Goal: Use online tool/utility: Utilize a website feature to perform a specific function

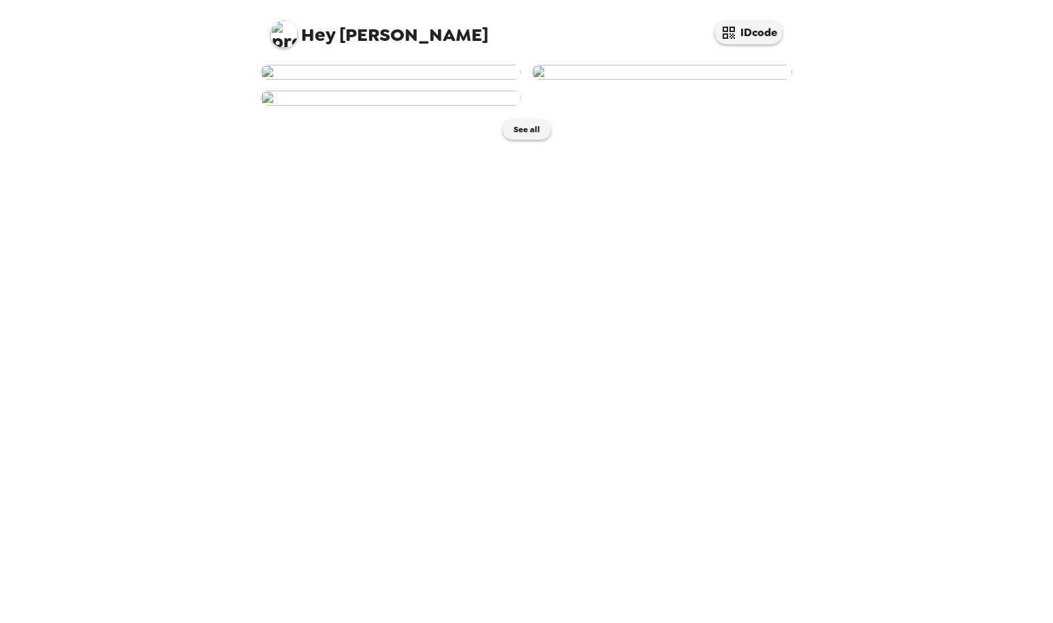
click at [447, 80] on img at bounding box center [391, 72] width 260 height 15
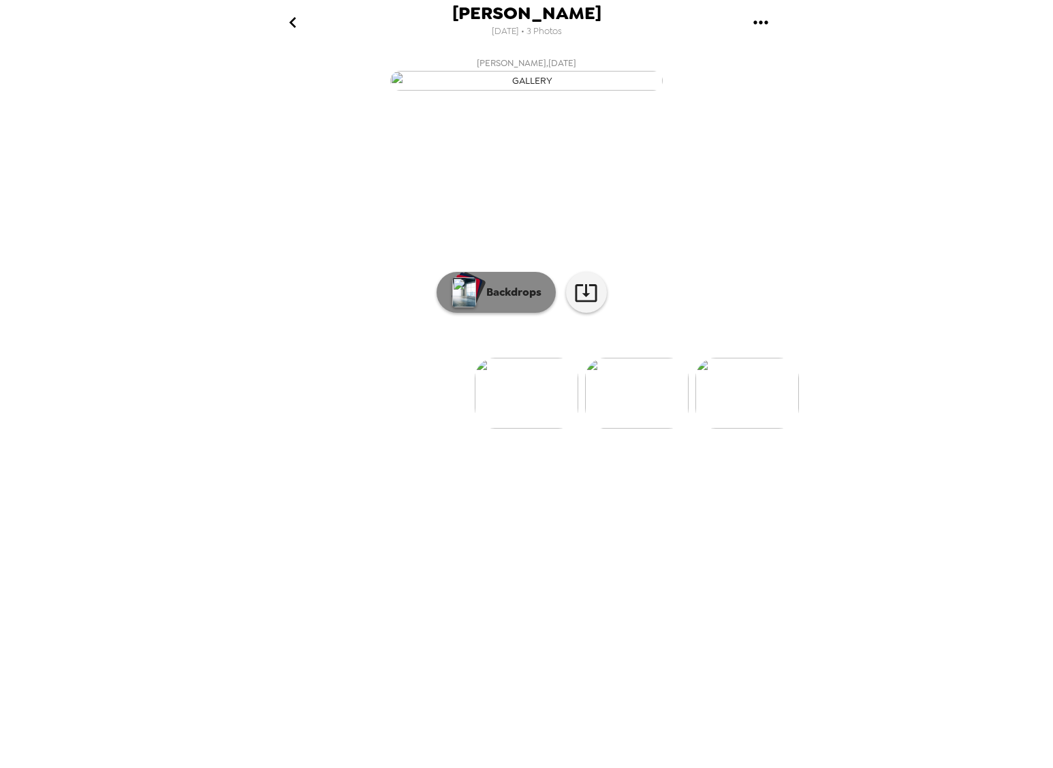
click at [527, 300] on p "Backdrops" at bounding box center [511, 292] width 62 height 16
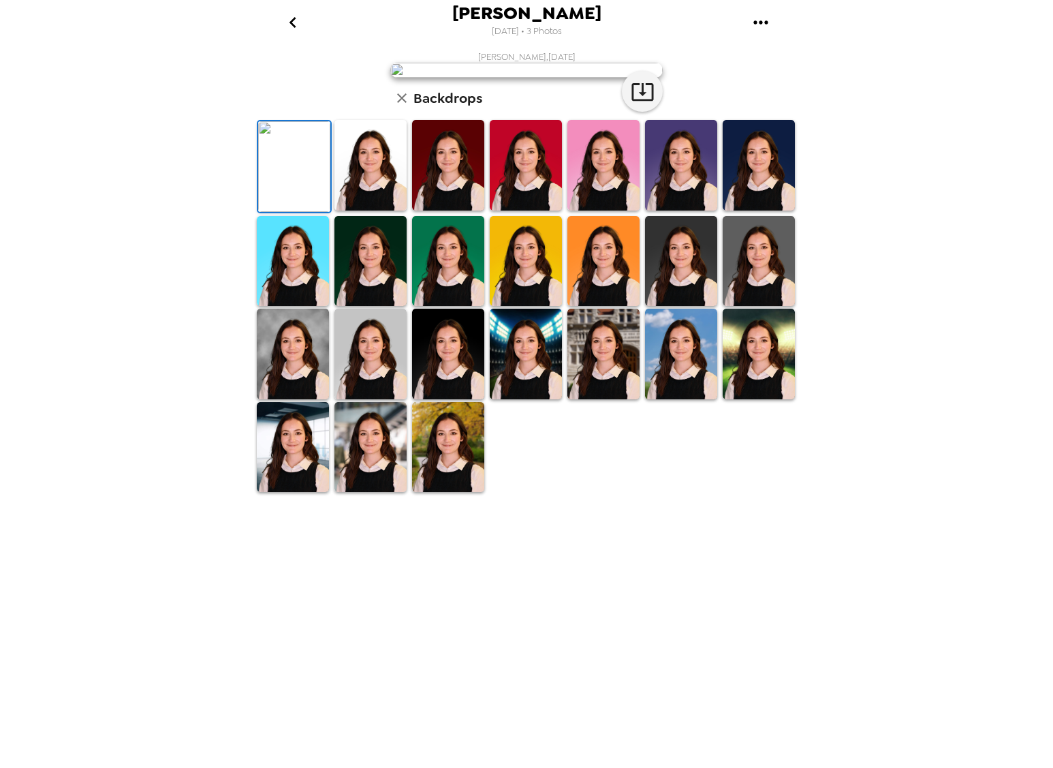
scroll to position [51, 0]
click at [292, 399] on img at bounding box center [293, 354] width 72 height 91
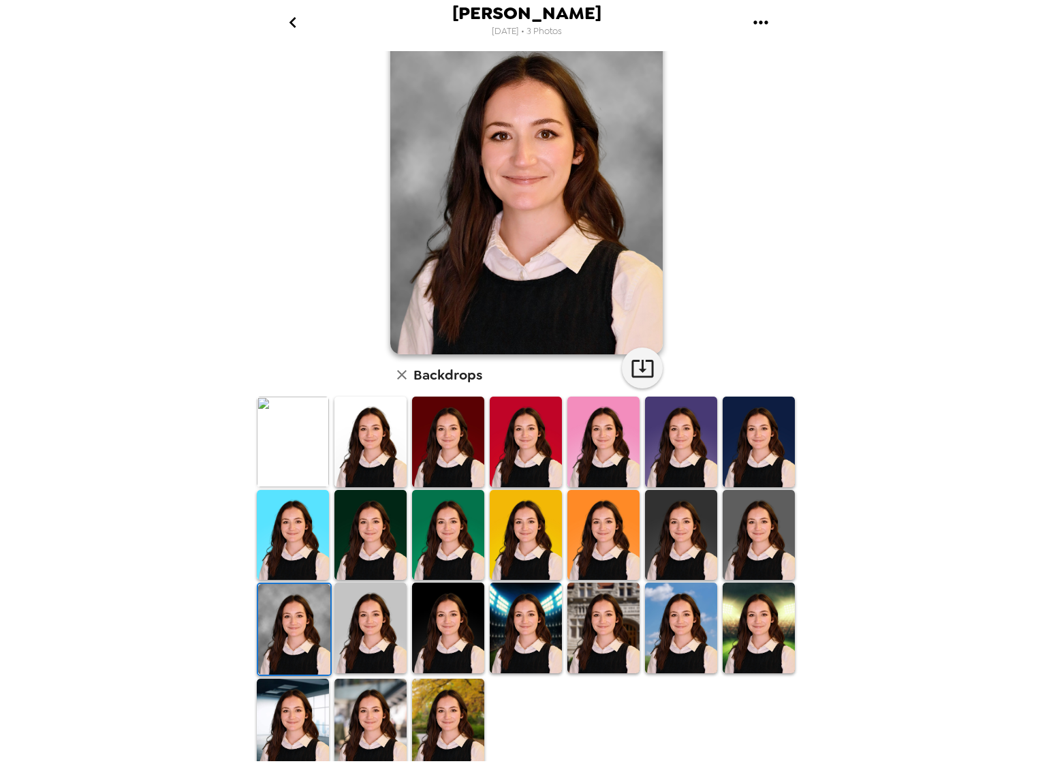
scroll to position [50, 0]
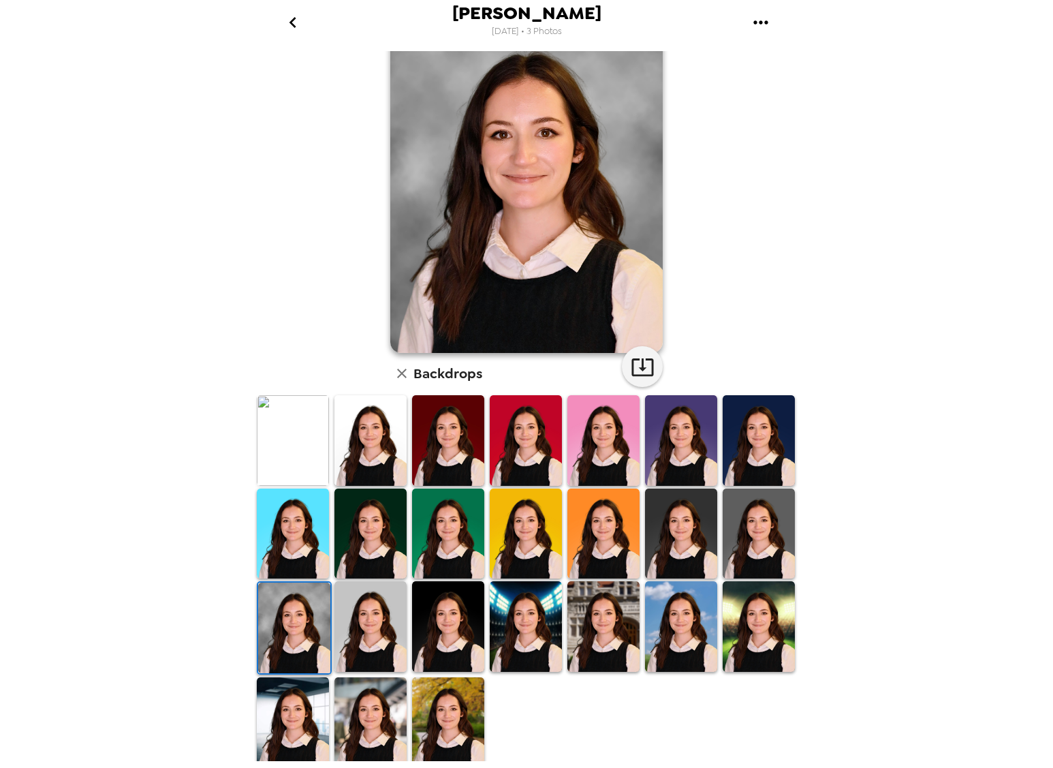
click at [510, 611] on img at bounding box center [526, 626] width 72 height 91
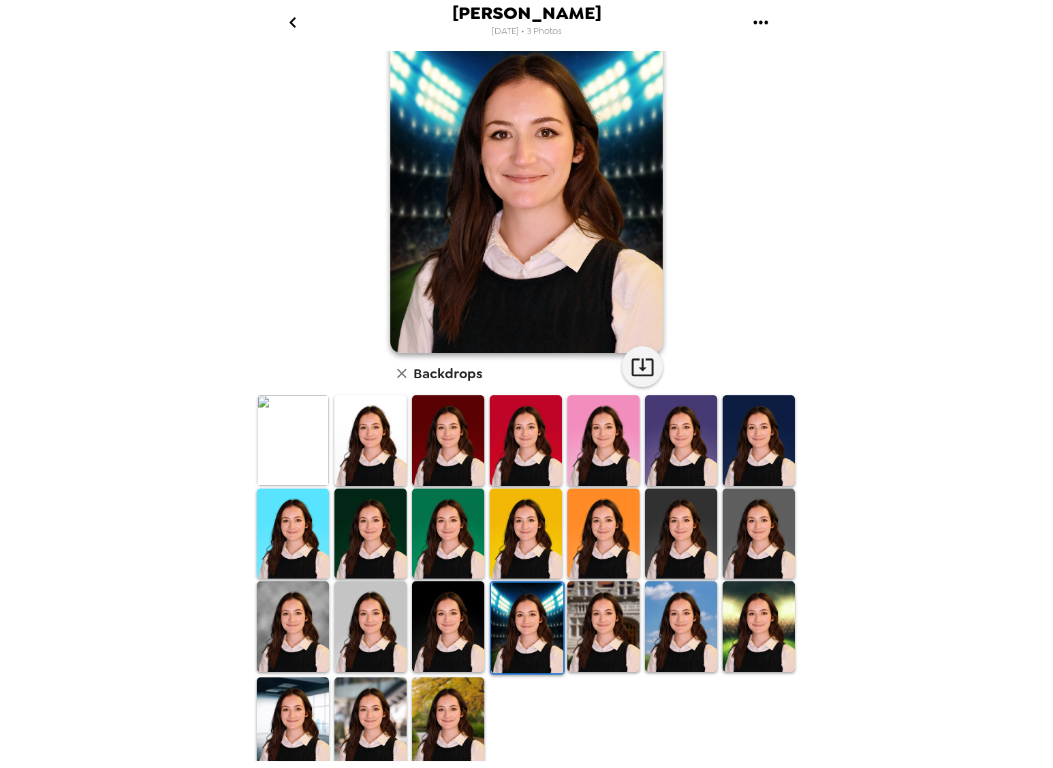
click at [606, 608] on img at bounding box center [604, 626] width 72 height 91
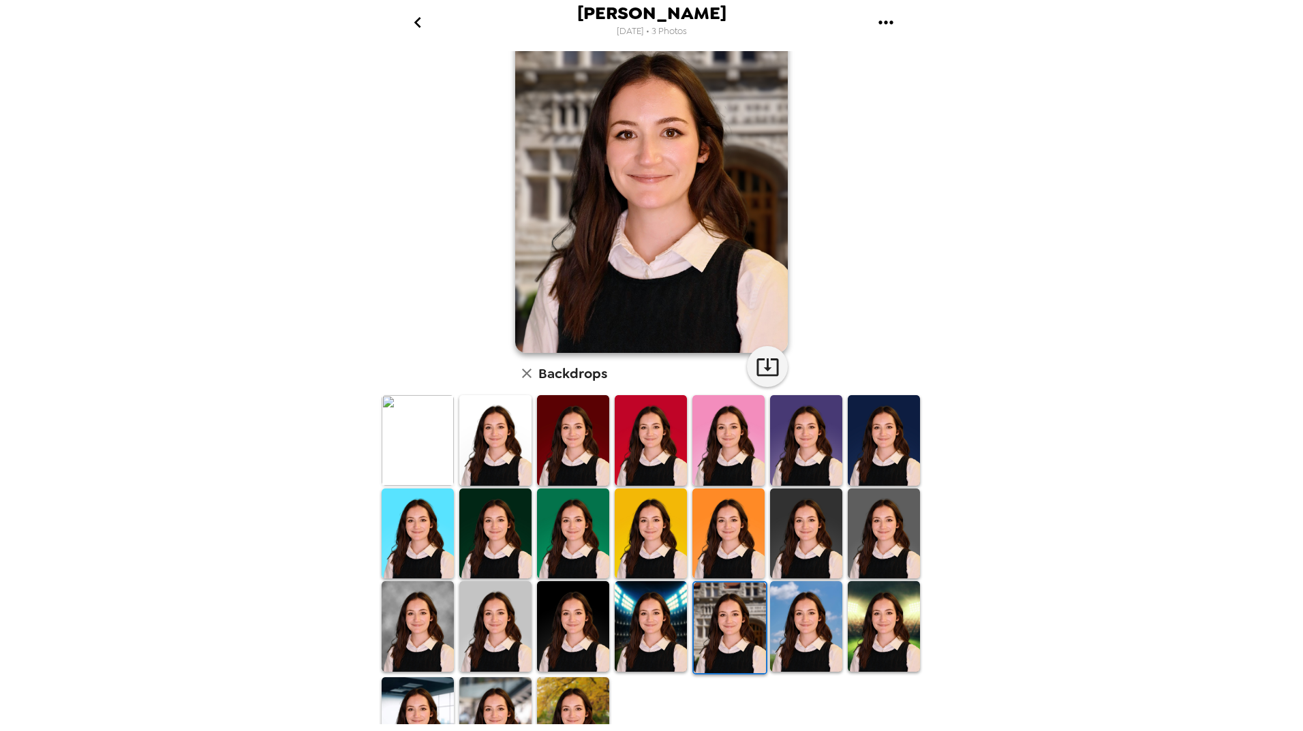
click at [495, 622] on img at bounding box center [495, 722] width 72 height 91
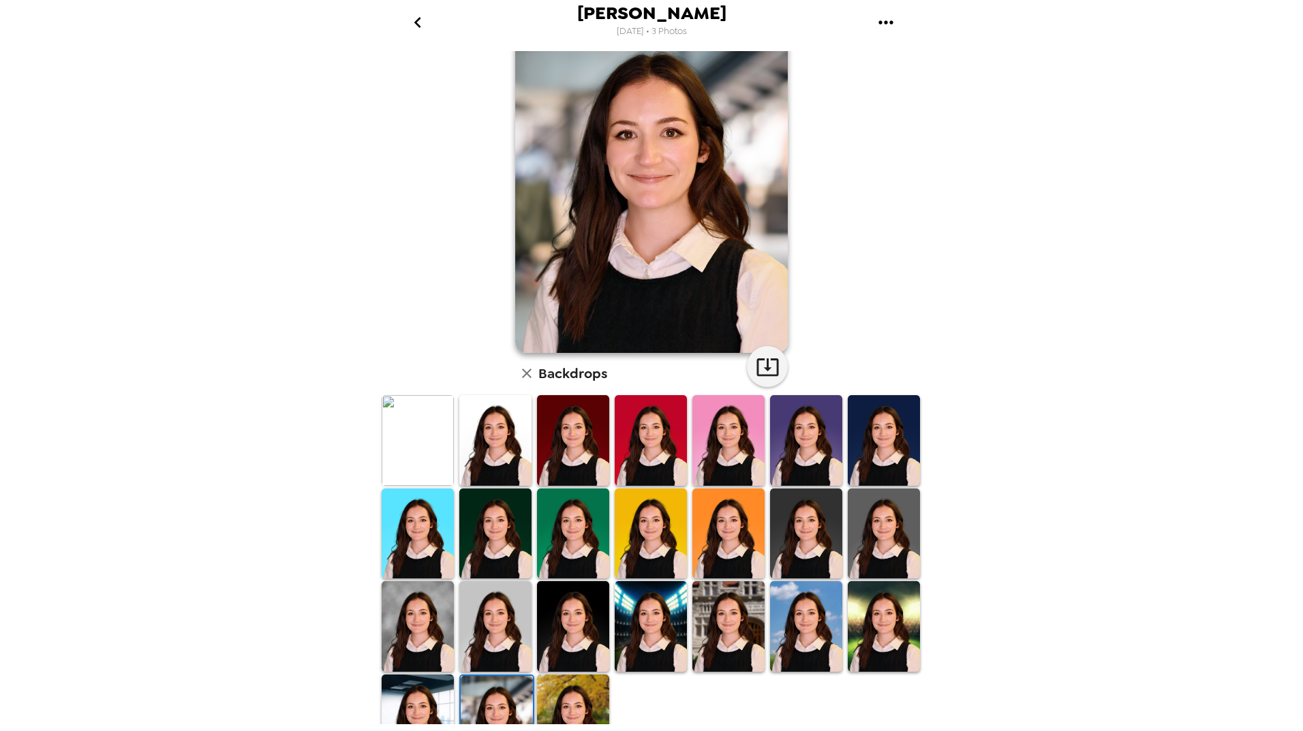
click at [497, 622] on img at bounding box center [495, 626] width 72 height 91
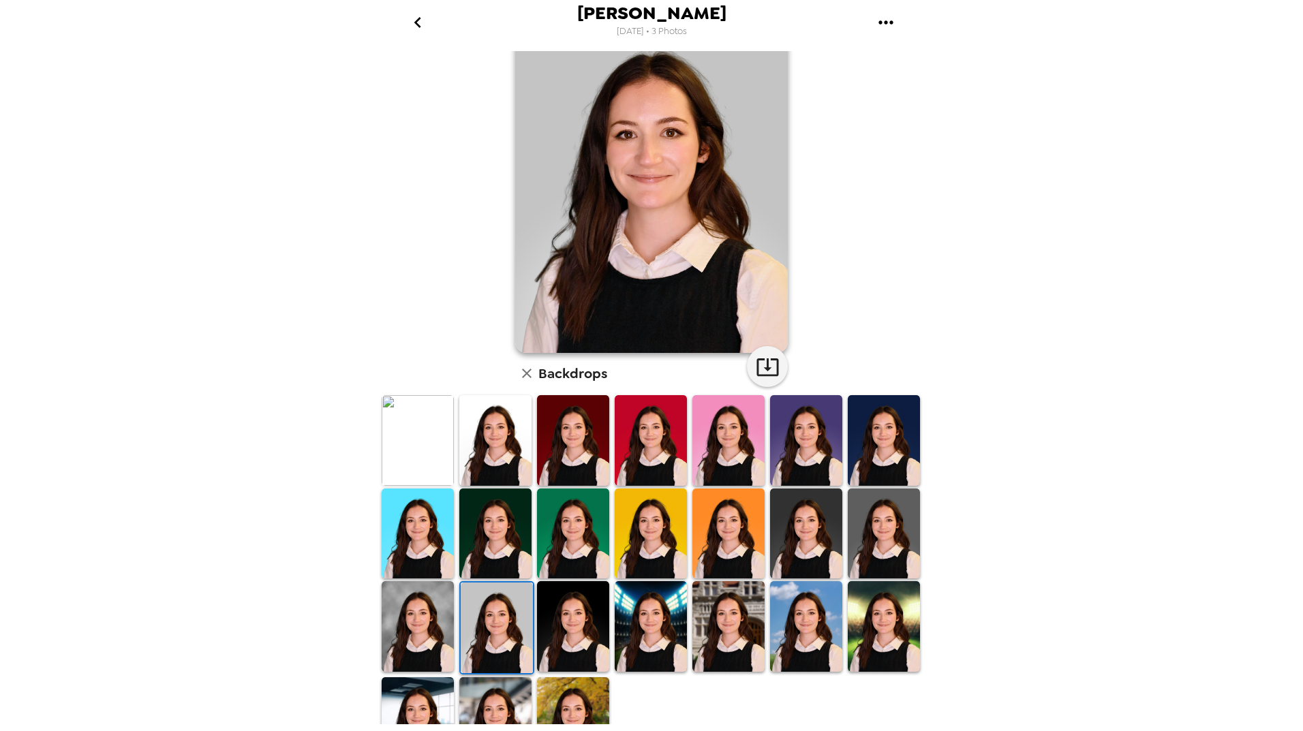
click at [490, 456] on img at bounding box center [495, 440] width 72 height 91
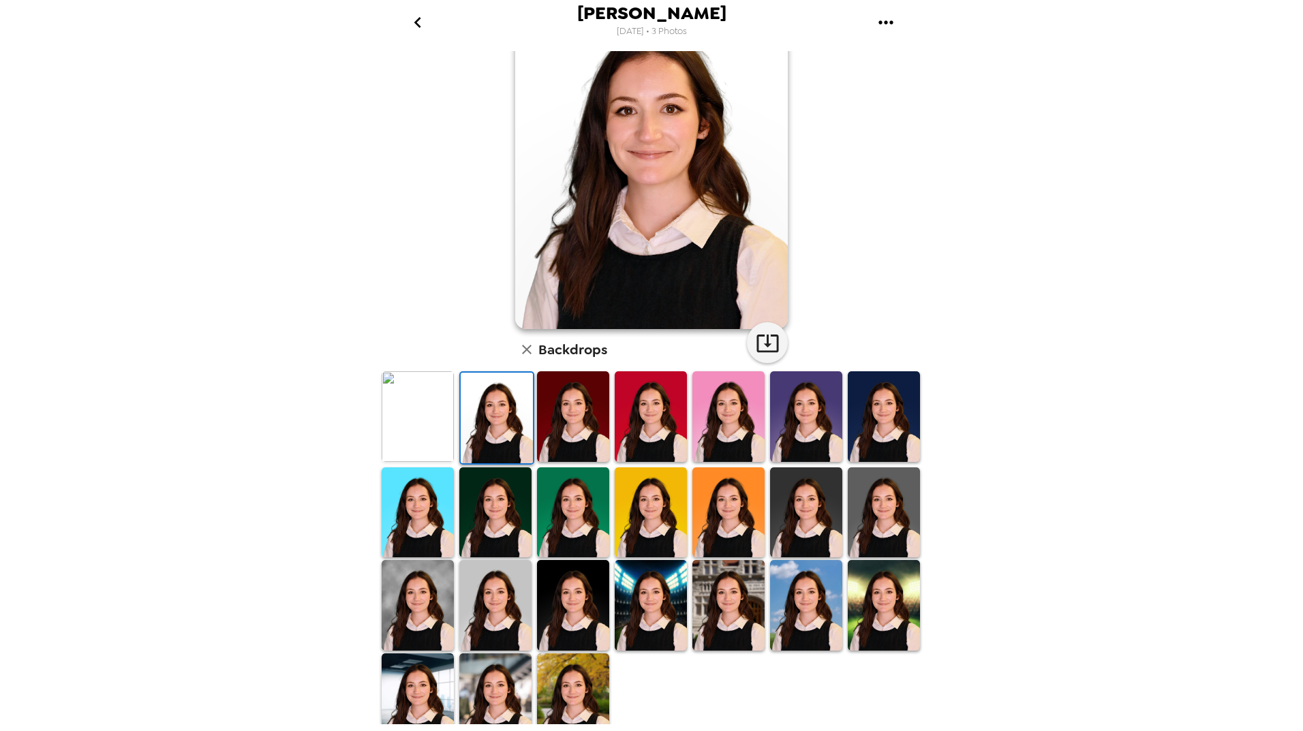
scroll to position [87, 0]
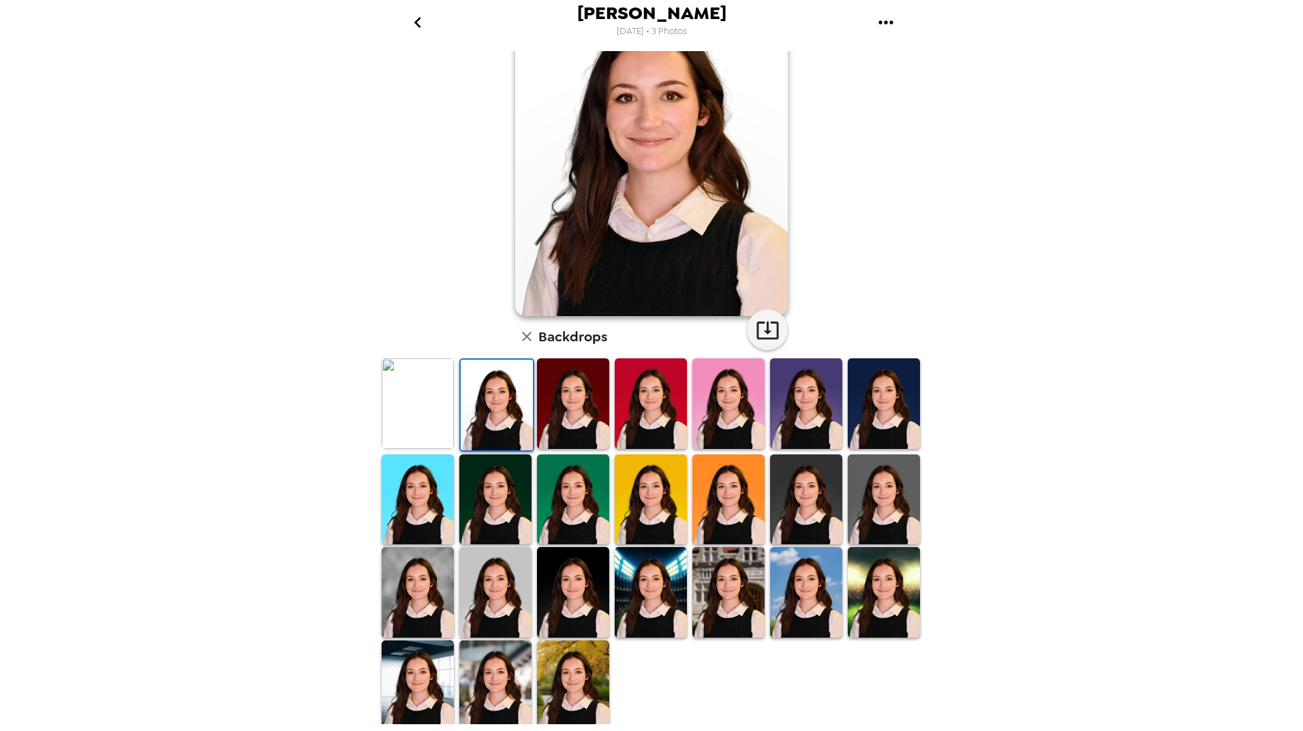
click at [483, 622] on img at bounding box center [495, 685] width 72 height 91
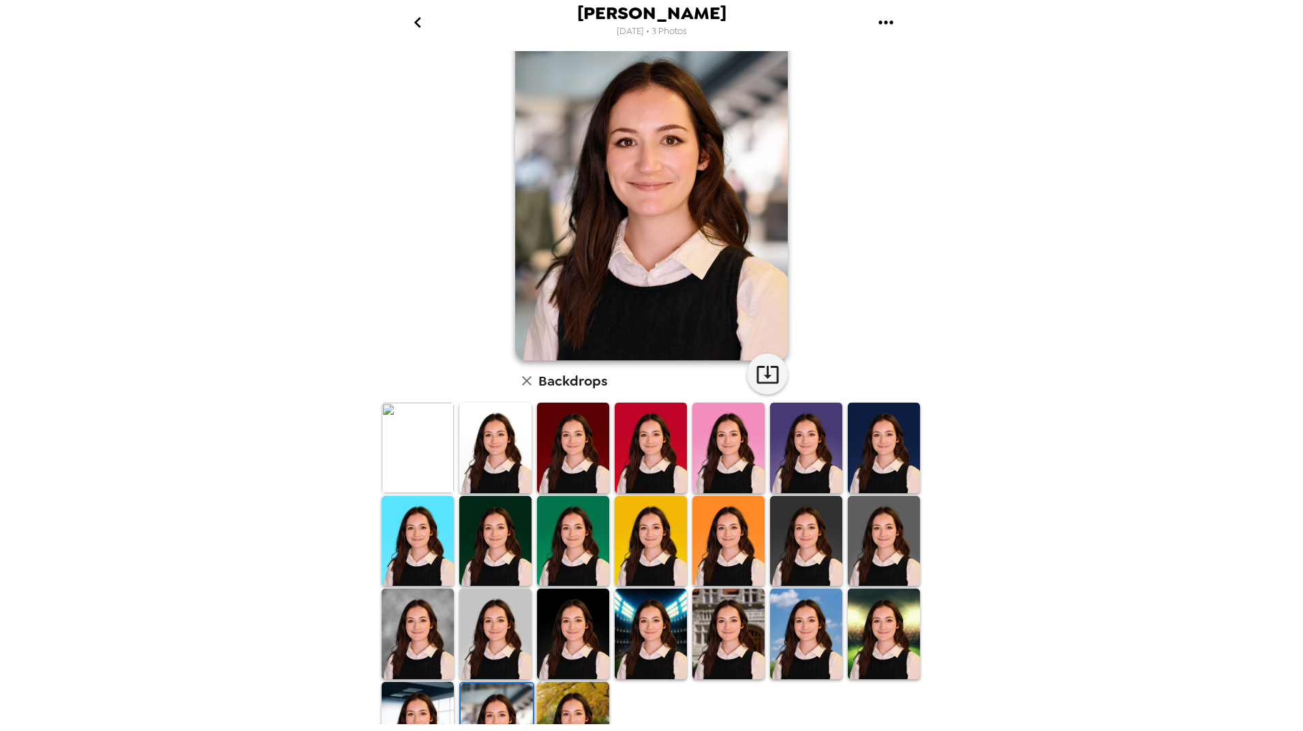
scroll to position [0, 0]
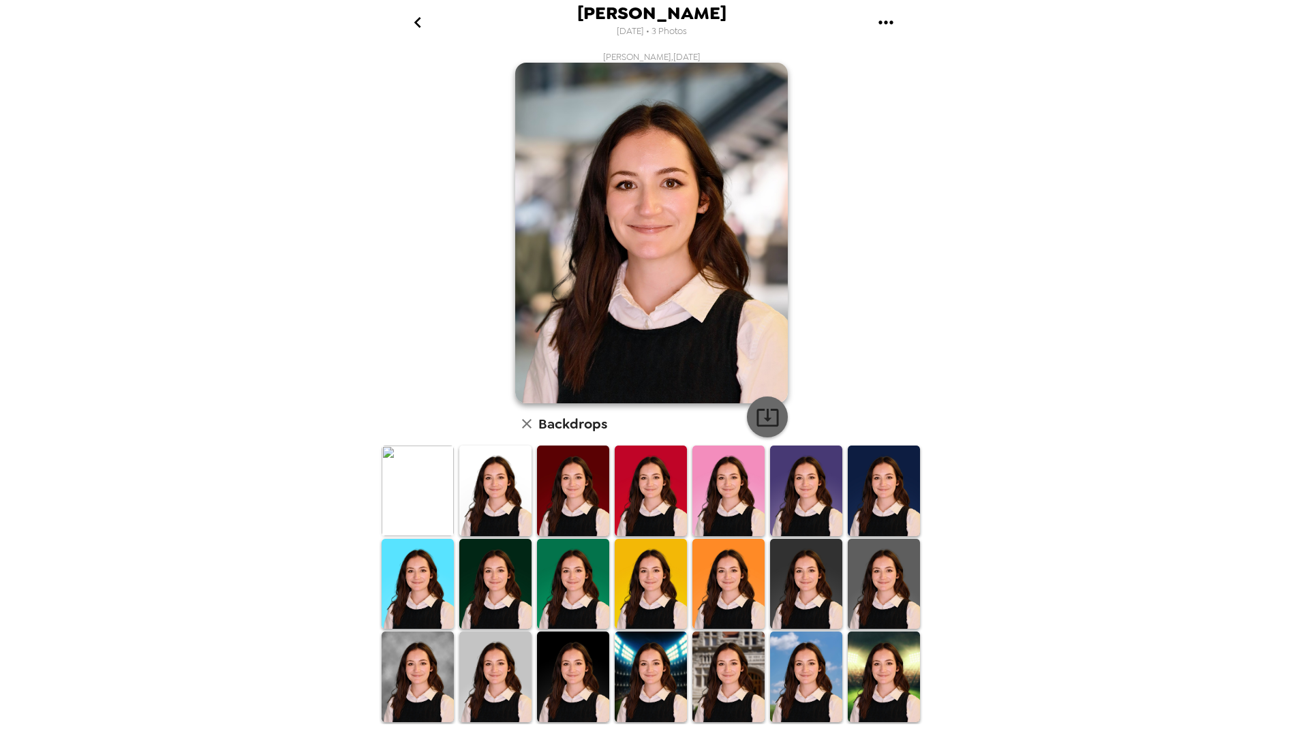
click at [771, 418] on icon "button" at bounding box center [768, 417] width 24 height 24
